Goal: Task Accomplishment & Management: Manage account settings

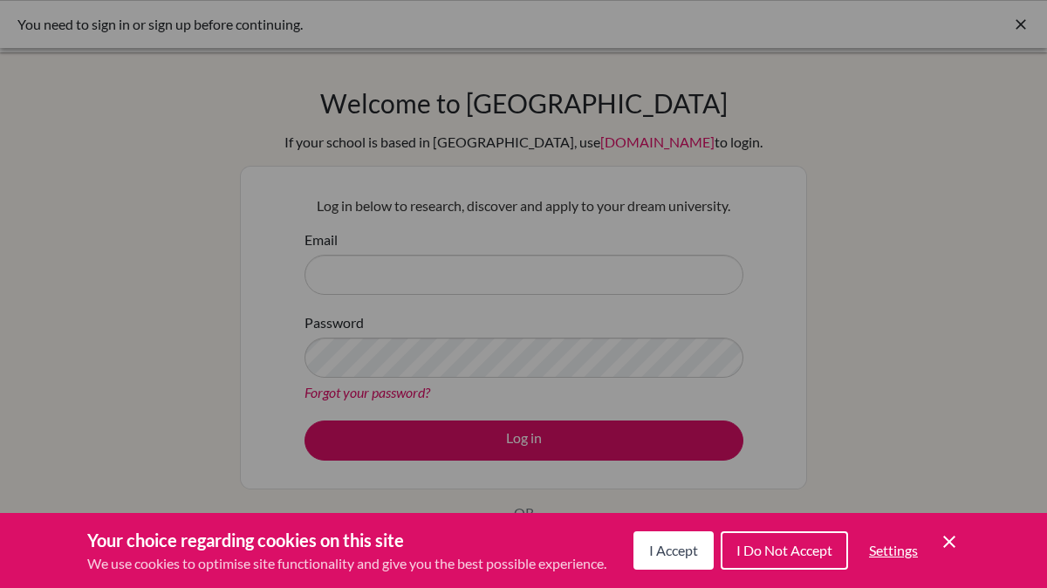
click at [385, 277] on div "Cookie Preferences" at bounding box center [523, 294] width 1047 height 588
click at [685, 556] on span "I Accept" at bounding box center [673, 550] width 49 height 17
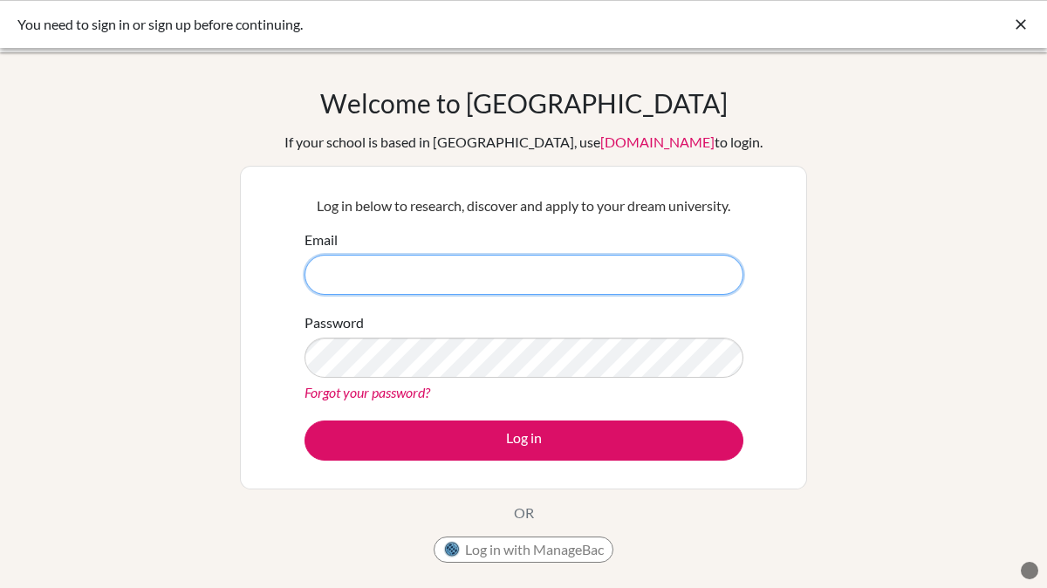
click at [371, 285] on input "Email" at bounding box center [524, 275] width 439 height 40
paste input "[EMAIL_ADDRESS][DOMAIN_NAME], password- 1madisyn2008"
click at [570, 277] on input "[EMAIL_ADDRESS][DOMAIN_NAME], password- 1madisyn2008" at bounding box center [524, 275] width 439 height 40
drag, startPoint x: 565, startPoint y: 277, endPoint x: 636, endPoint y: 277, distance: 71.6
click at [636, 278] on input "[EMAIL_ADDRESS][DOMAIN_NAME], password- 1madisyn2008" at bounding box center [524, 275] width 439 height 40
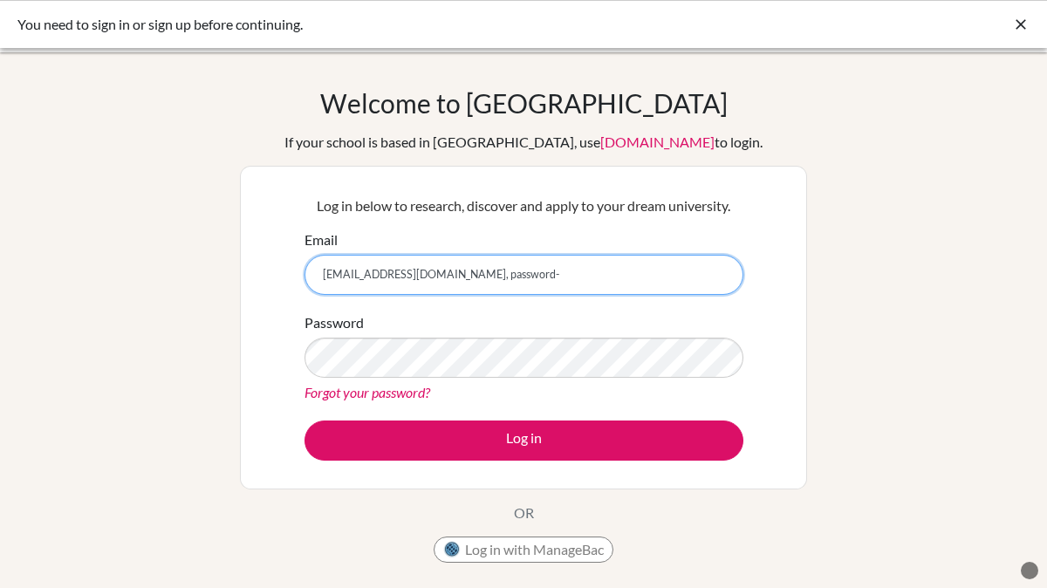
click at [568, 277] on input "[EMAIL_ADDRESS][DOMAIN_NAME], password-" at bounding box center [524, 275] width 439 height 40
type input "[EMAIL_ADDRESS][DOMAIN_NAME]"
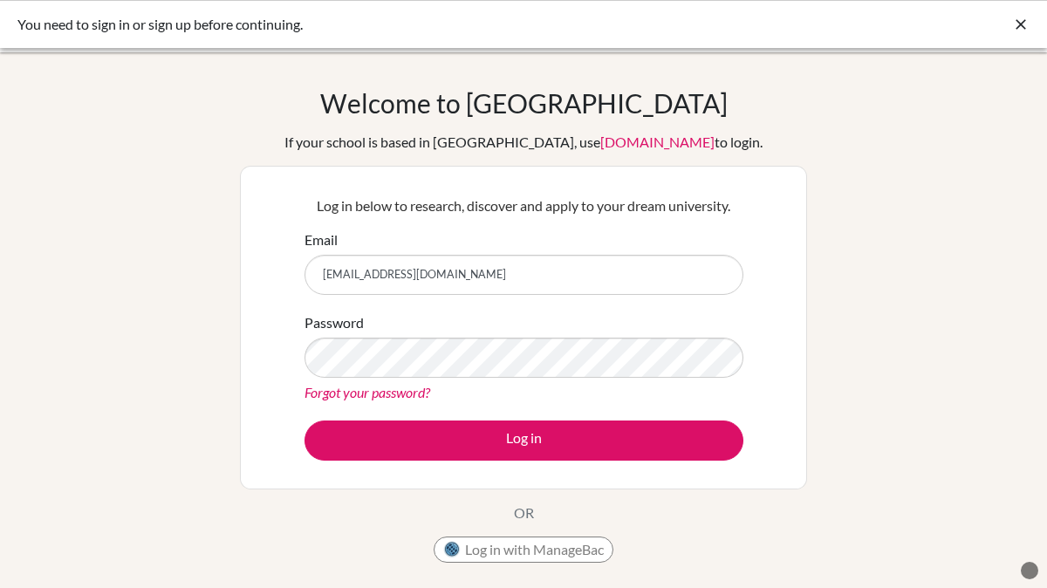
click at [596, 323] on div "Password Forgot your password?" at bounding box center [524, 357] width 439 height 91
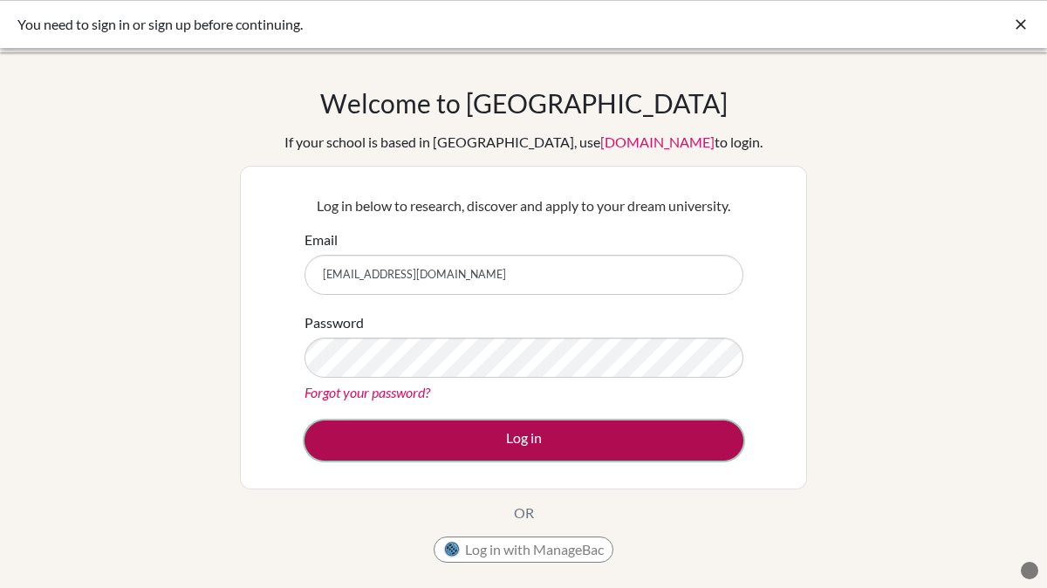
click at [546, 441] on button "Log in" at bounding box center [524, 441] width 439 height 40
